Goal: Find specific page/section: Find specific page/section

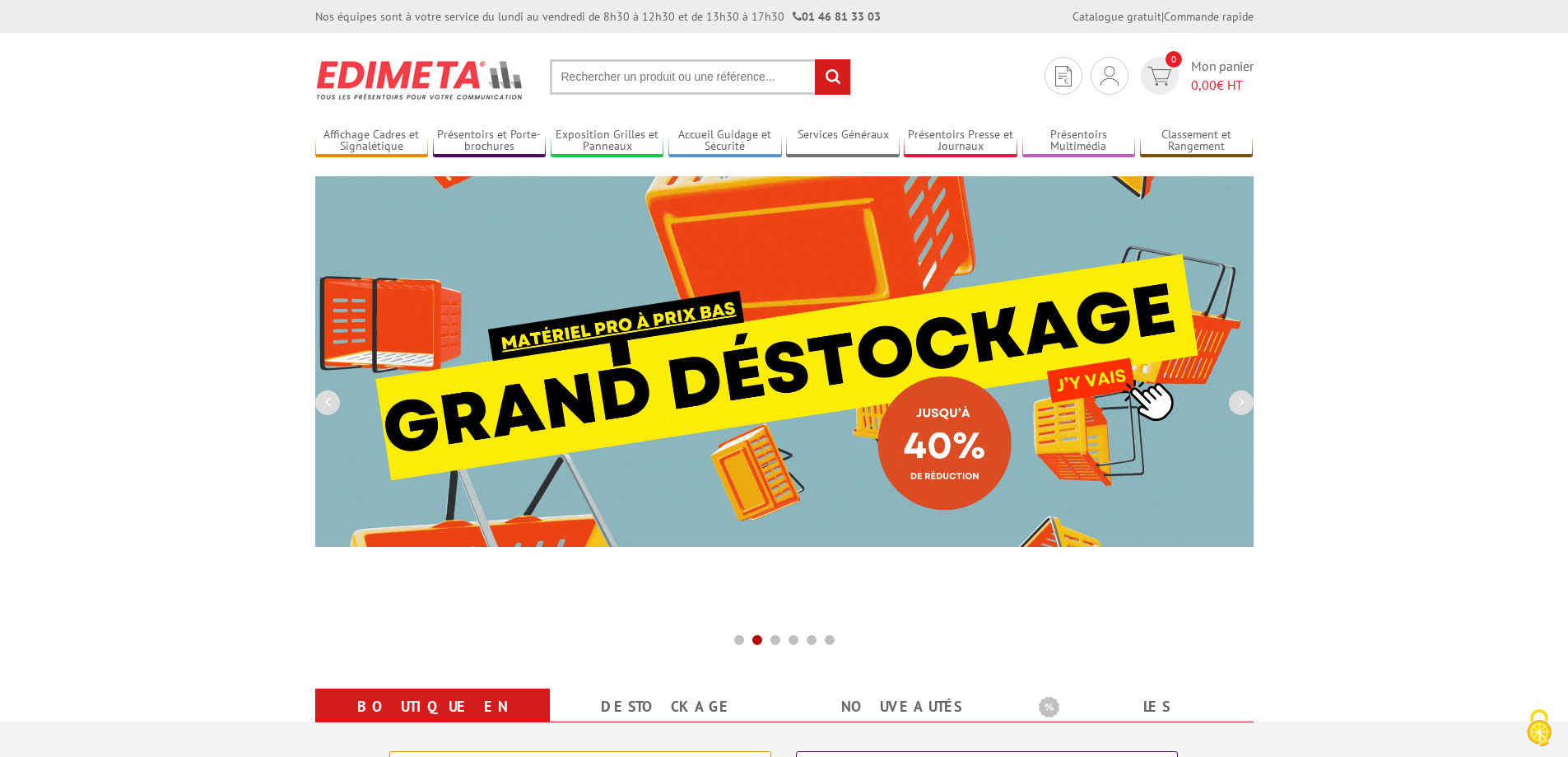
drag, startPoint x: 156, startPoint y: 148, endPoint x: 609, endPoint y: 3, distance: 475.6
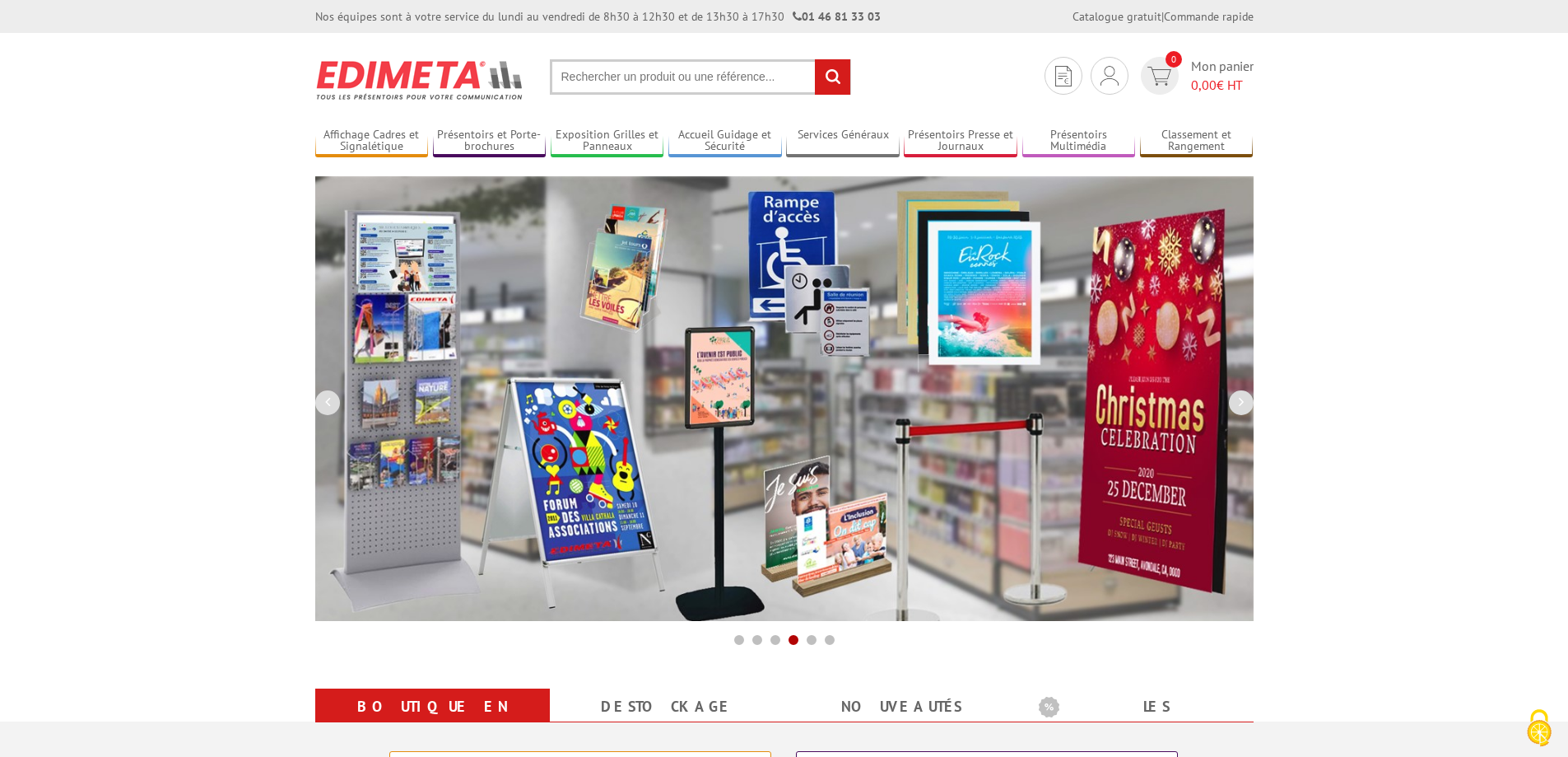
click at [717, 85] on input "text" at bounding box center [700, 77] width 301 height 35
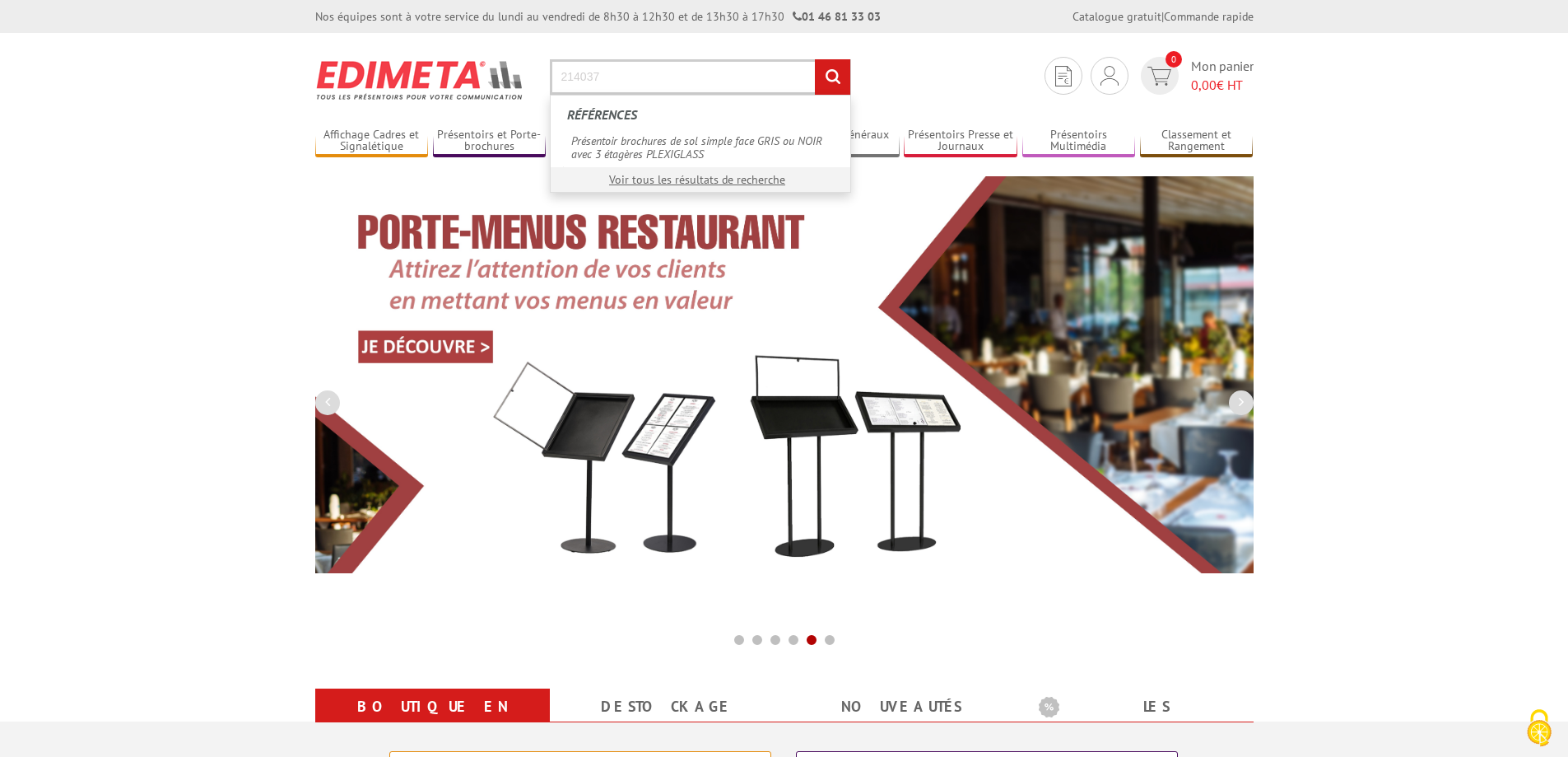
type input "214037"
click at [815, 59] on input "rechercher" at bounding box center [832, 77] width 35 height 35
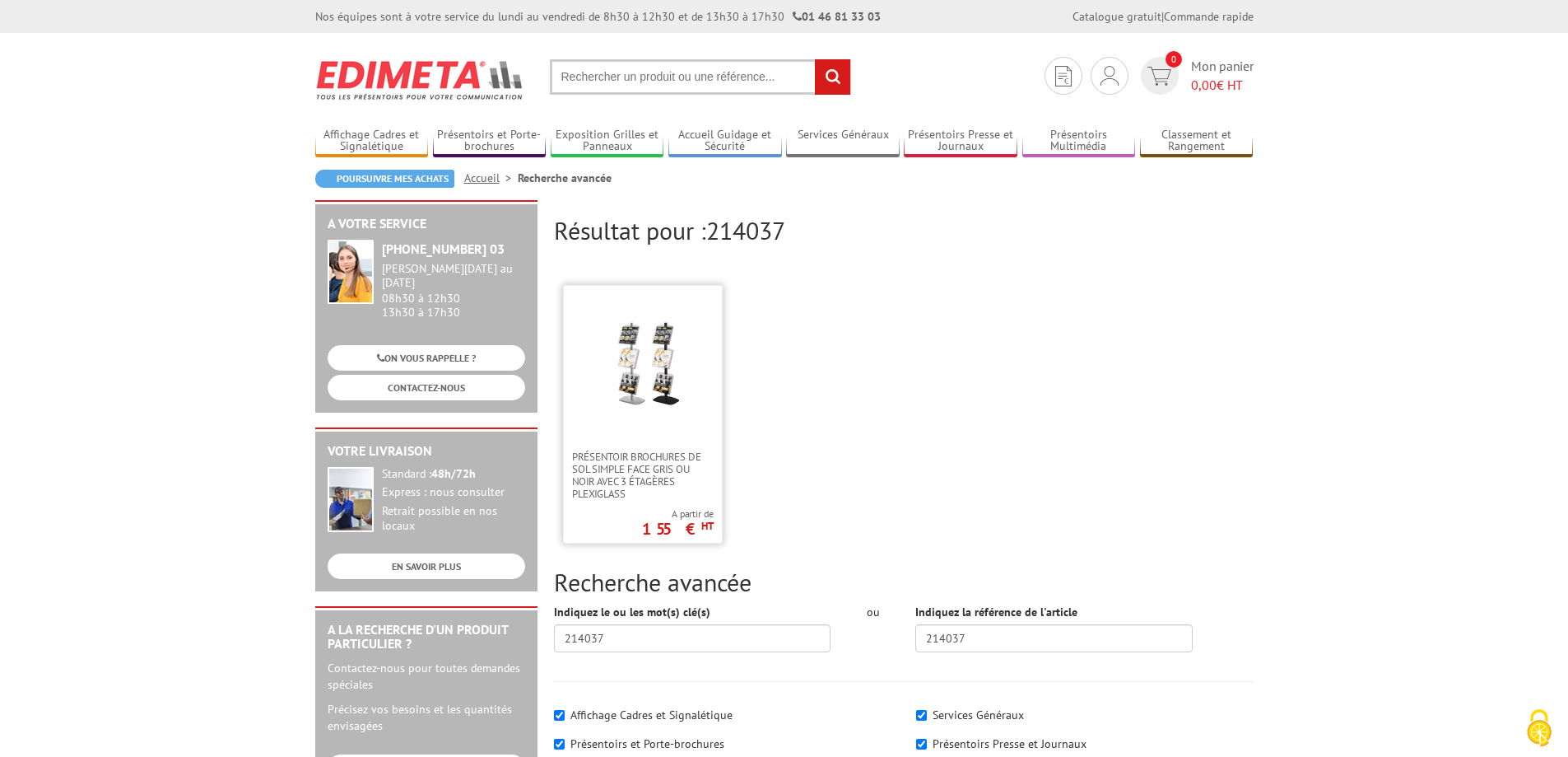
click at [677, 349] on img at bounding box center [643, 364] width 107 height 107
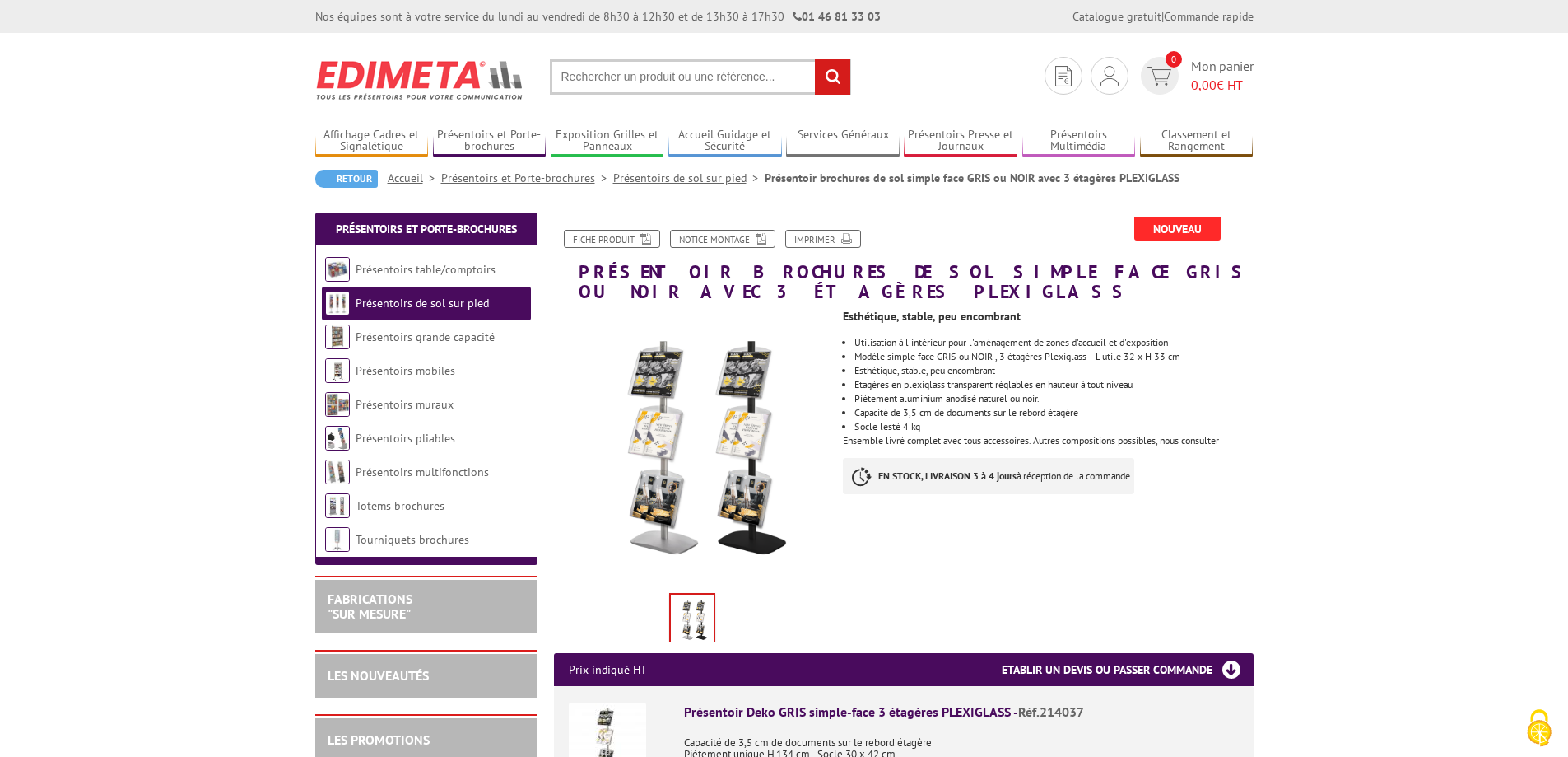
click at [415, 79] on img at bounding box center [420, 80] width 210 height 61
